Goal: Navigation & Orientation: Find specific page/section

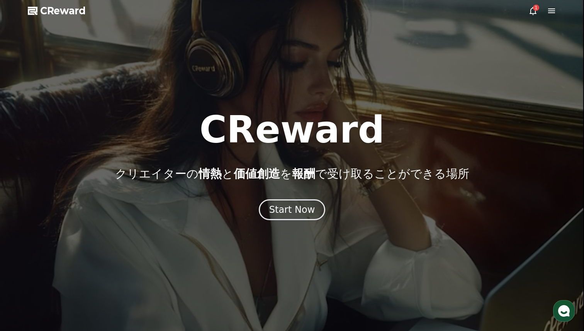
click at [550, 12] on icon at bounding box center [551, 10] width 9 height 9
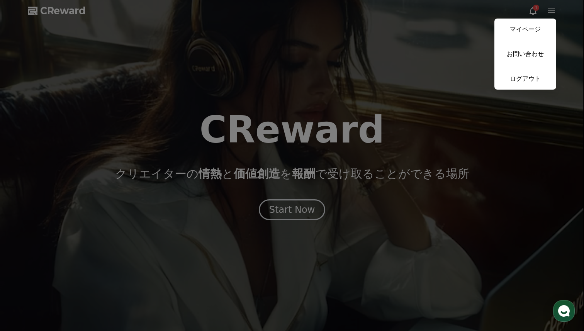
click at [533, 12] on button "close" at bounding box center [292, 165] width 584 height 331
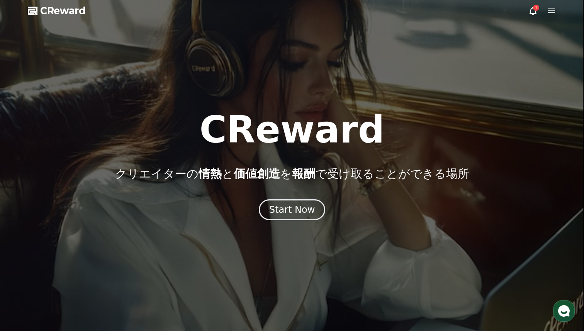
click at [533, 12] on icon at bounding box center [533, 10] width 9 height 9
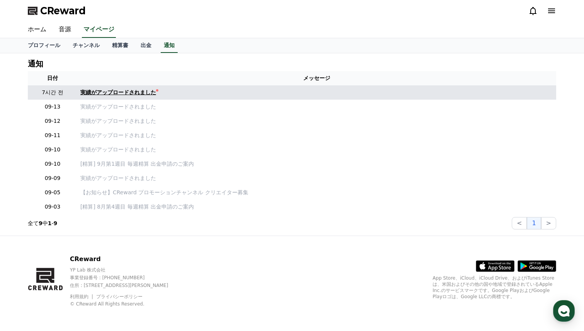
click at [146, 94] on div "実績がアップロードされました" at bounding box center [118, 92] width 76 height 8
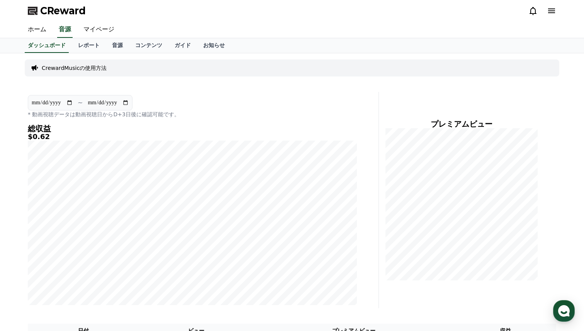
click at [551, 10] on icon at bounding box center [551, 10] width 7 height 5
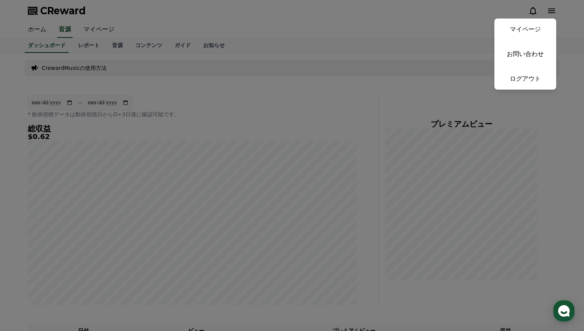
click at [310, 21] on button "close" at bounding box center [292, 165] width 584 height 331
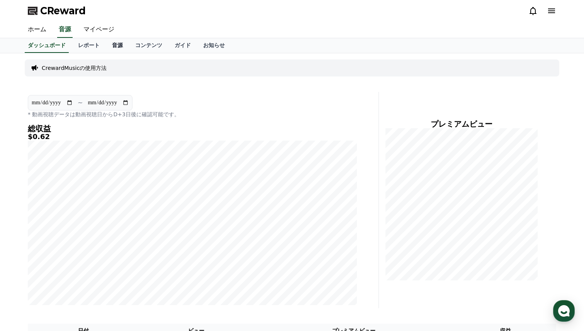
click at [115, 46] on link "音源" at bounding box center [117, 45] width 23 height 15
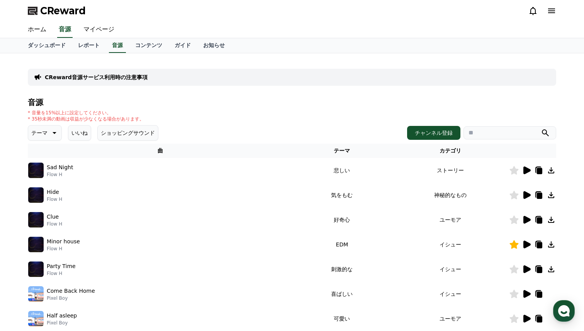
click at [551, 11] on icon at bounding box center [551, 10] width 9 height 9
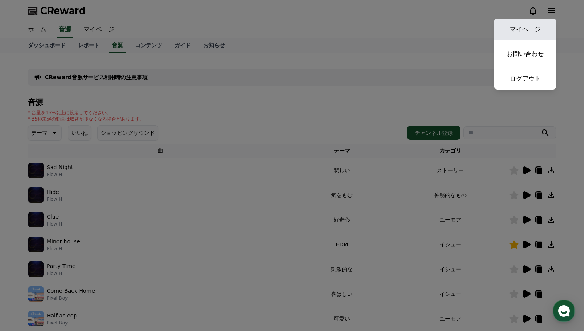
click at [521, 32] on link "マイページ" at bounding box center [526, 30] width 62 height 22
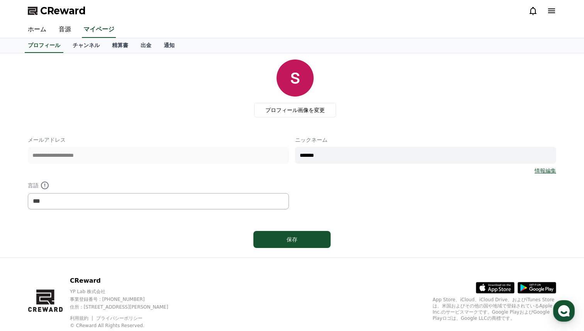
click at [46, 12] on span "CReward" at bounding box center [63, 11] width 46 height 12
